Goal: Find specific page/section: Find specific page/section

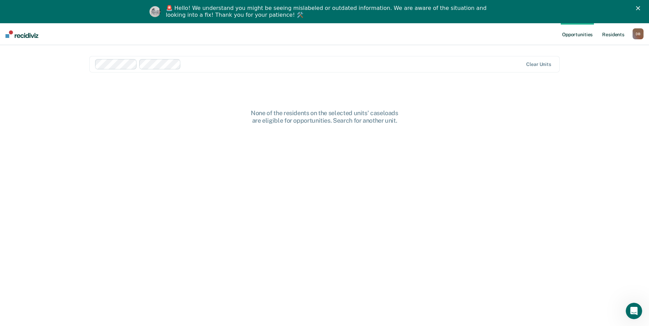
click at [614, 37] on link "Resident s" at bounding box center [613, 34] width 25 height 22
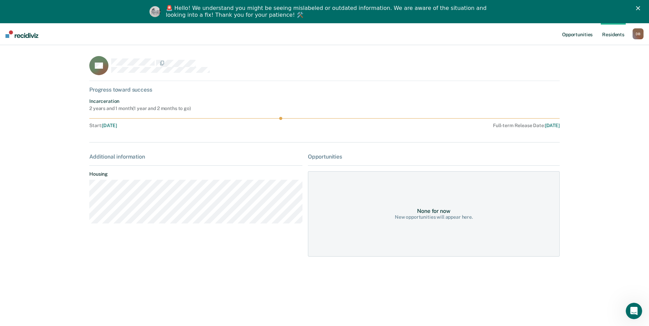
click at [577, 31] on link "Opportunities" at bounding box center [577, 34] width 33 height 22
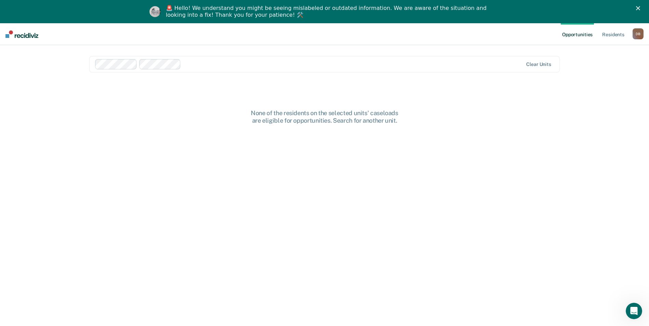
click at [635, 34] on div "D B" at bounding box center [637, 33] width 11 height 11
